Goal: Information Seeking & Learning: Learn about a topic

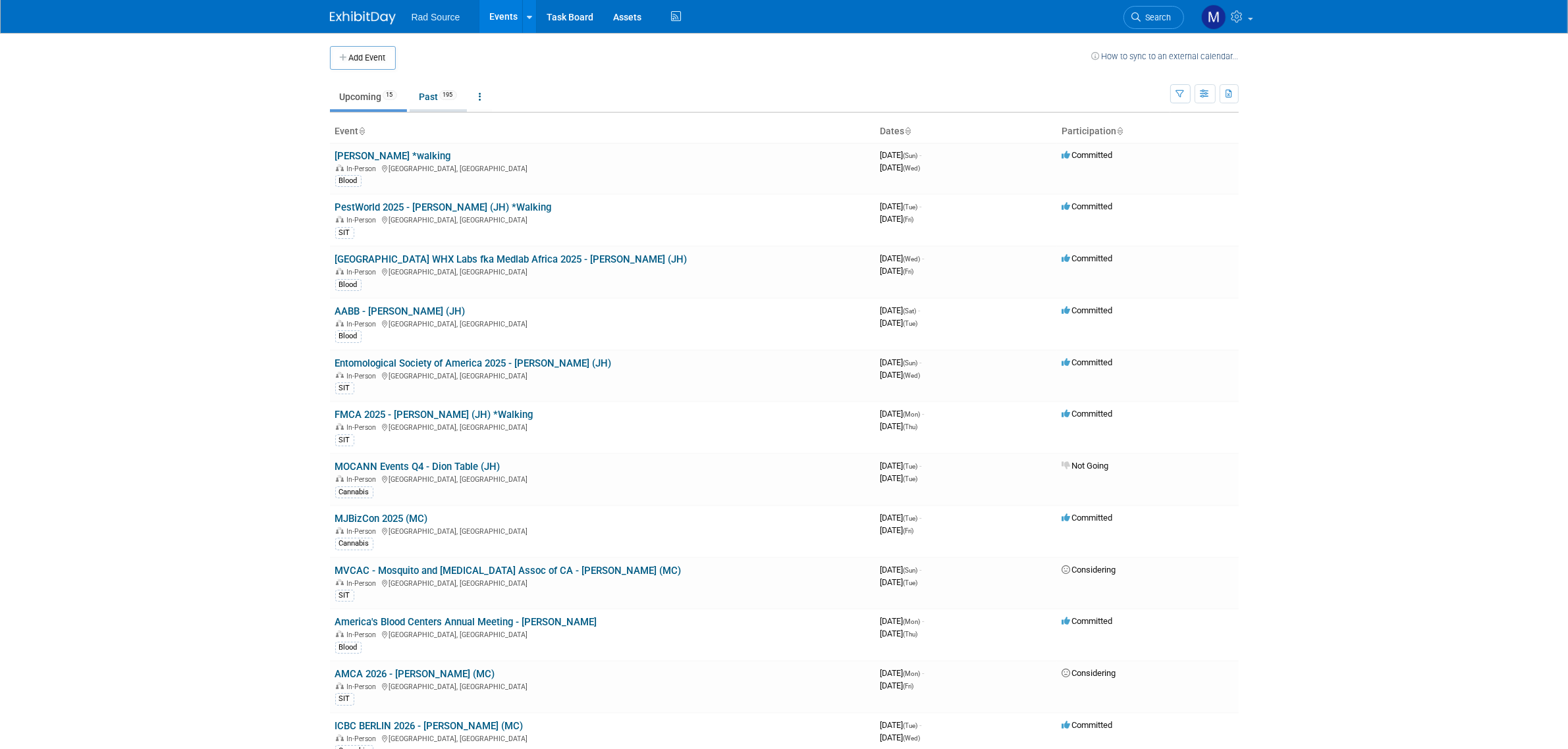
click at [437, 105] on link "Past 195" at bounding box center [438, 97] width 57 height 25
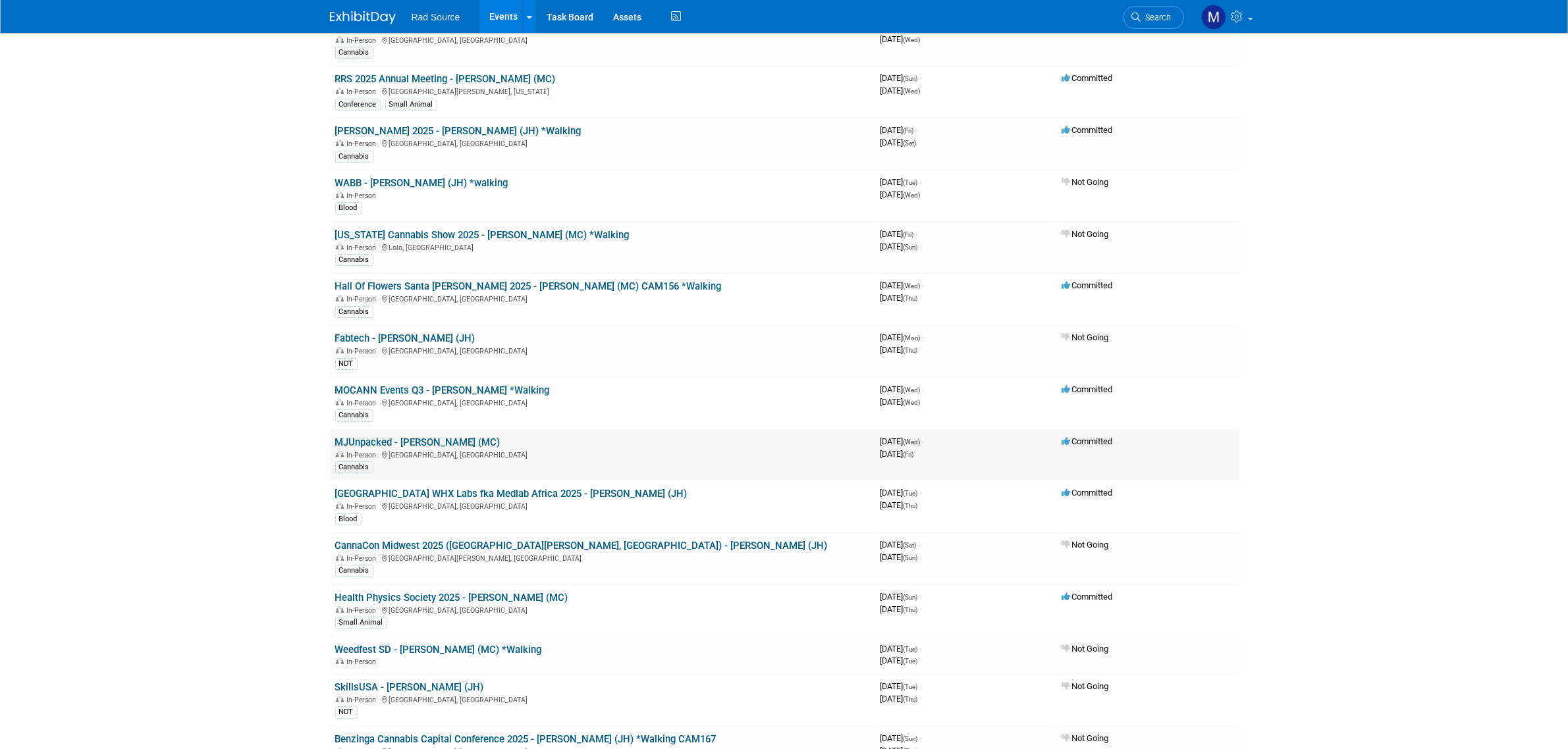
scroll to position [165, 0]
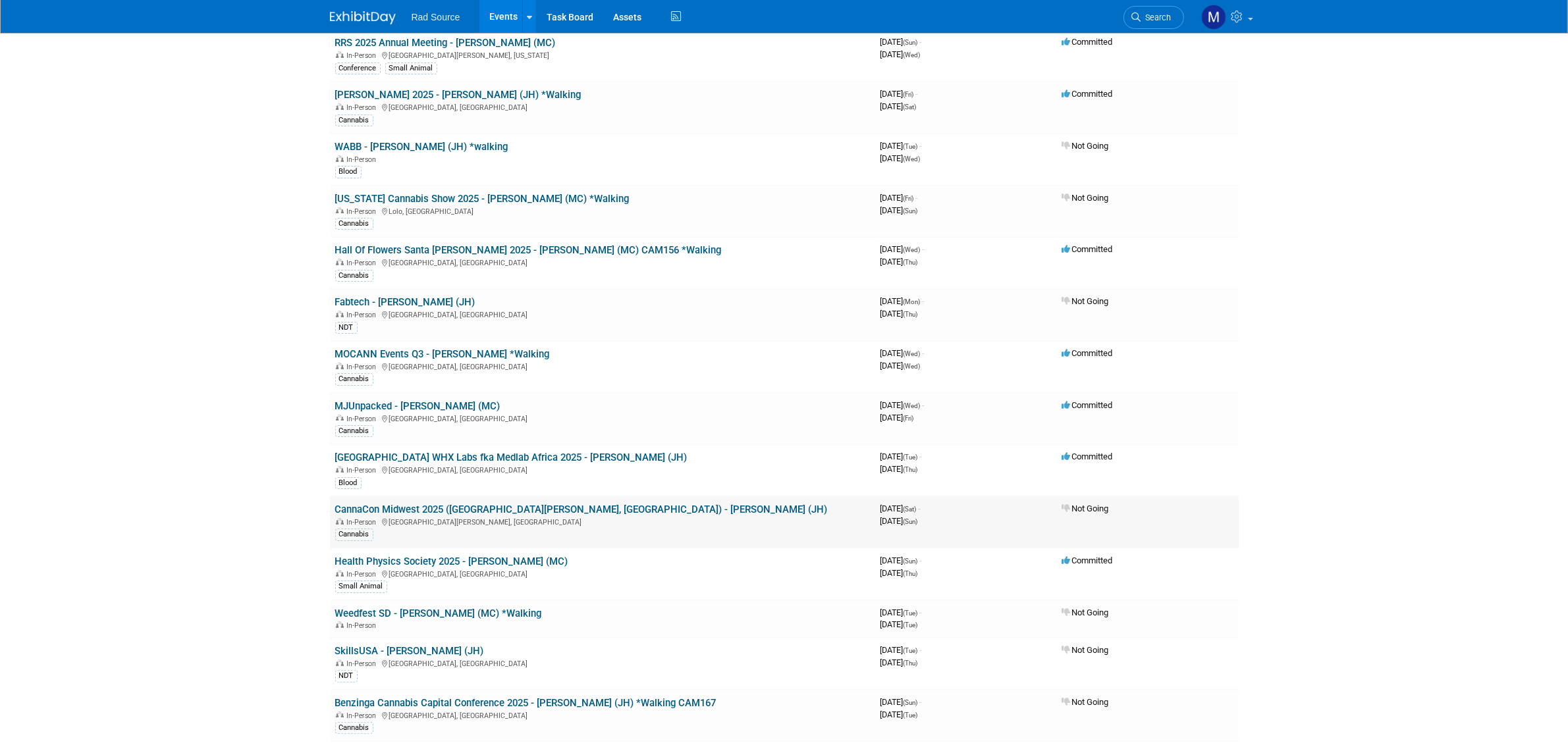
click at [508, 504] on link "CannaCon Midwest 2025 ([GEOGRAPHIC_DATA][PERSON_NAME], [GEOGRAPHIC_DATA]) - [PE…" at bounding box center [582, 509] width 492 height 12
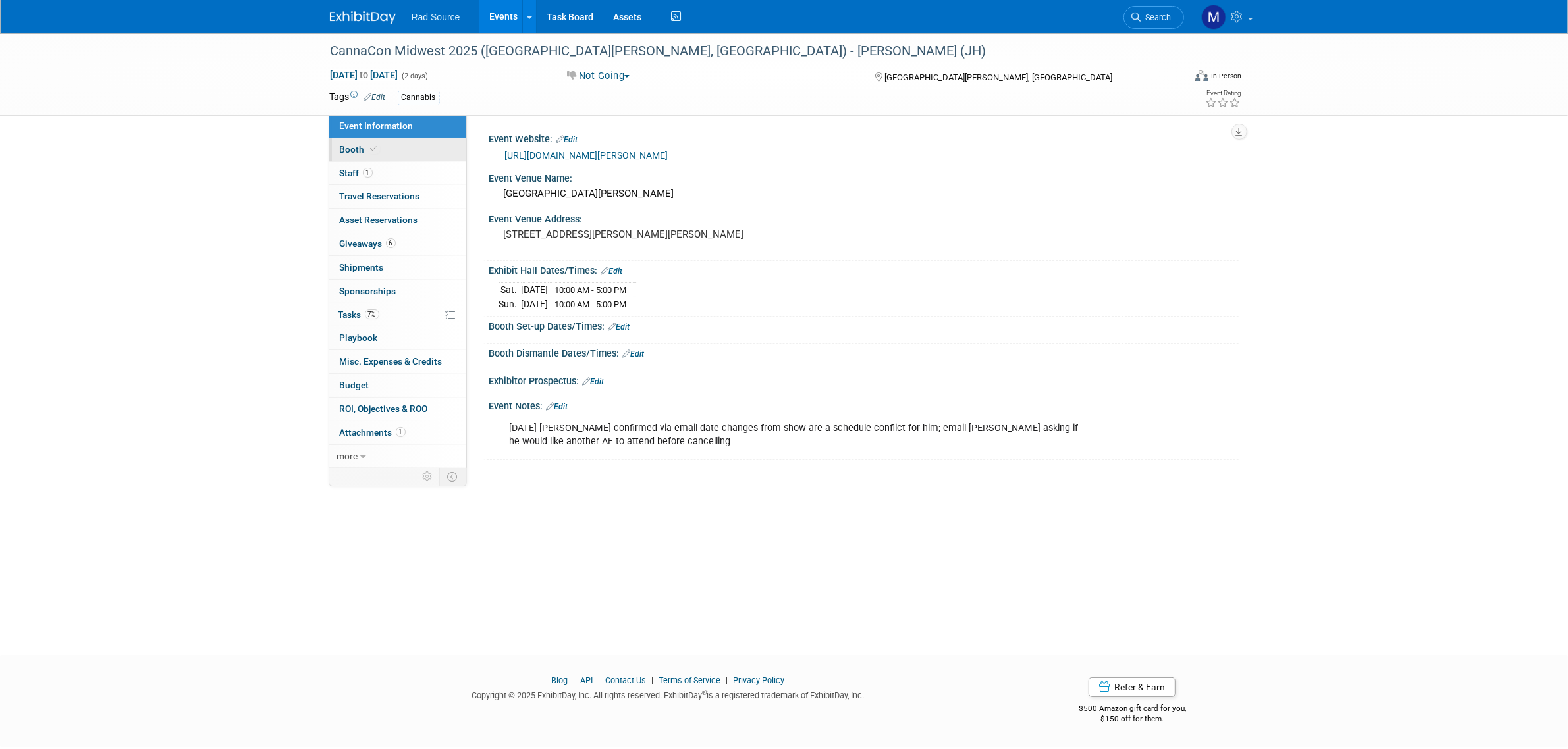
click at [458, 151] on link "Booth" at bounding box center [397, 149] width 137 height 23
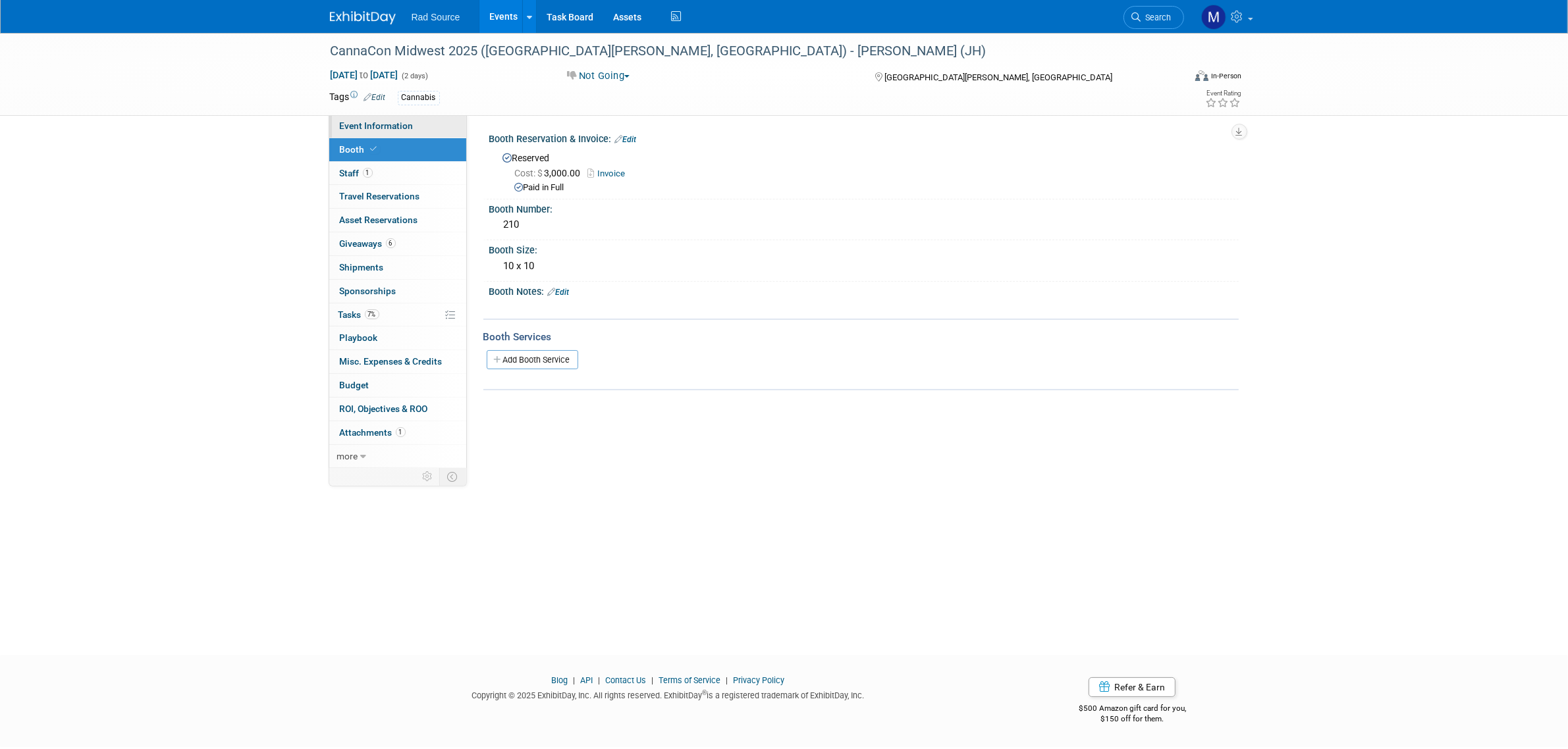
click at [409, 133] on link "Event Information" at bounding box center [397, 126] width 137 height 23
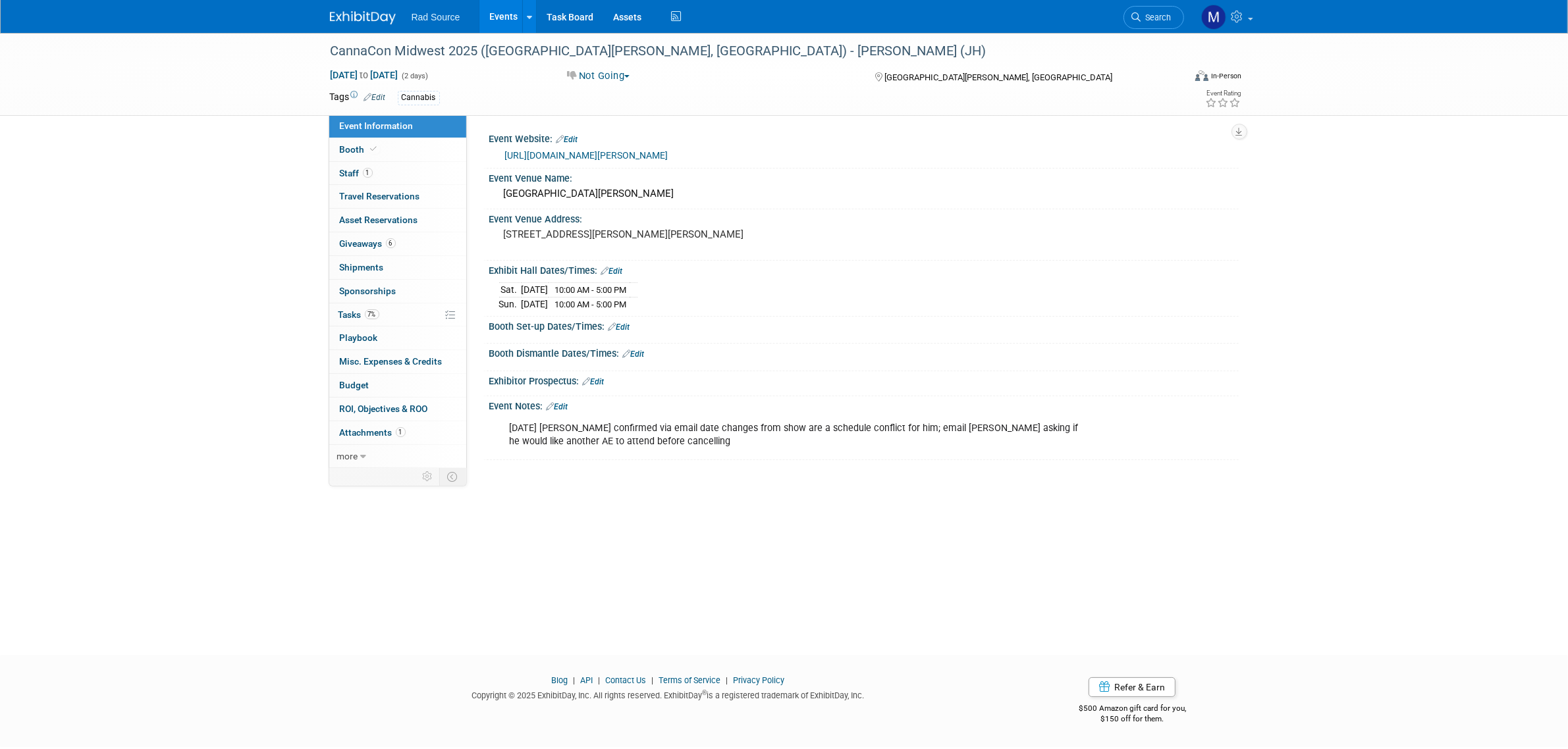
drag, startPoint x: 647, startPoint y: 164, endPoint x: 651, endPoint y: 156, distance: 8.9
click at [647, 164] on div "https://cannacon.org/midwest/midwest-st-paul-2025/" at bounding box center [864, 155] width 749 height 20
click at [657, 156] on link "https://cannacon.org/midwest/midwest-st-paul-2025/" at bounding box center [586, 156] width 164 height 11
